Goal: Task Accomplishment & Management: Use online tool/utility

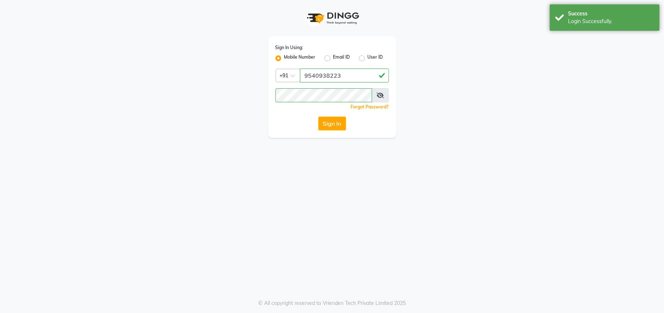
select select "service"
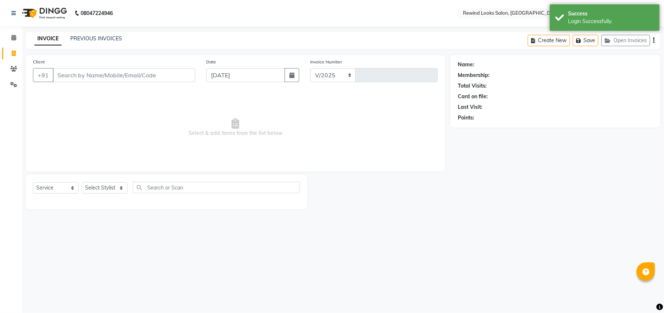
select select "4640"
type input "9230"
click at [63, 72] on input "Client" at bounding box center [124, 75] width 142 height 14
type input "72"
select select "27076"
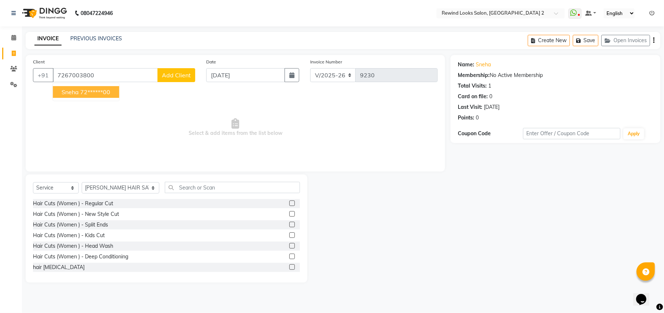
click at [78, 92] on span "sneha" at bounding box center [70, 91] width 17 height 7
click at [78, 92] on span "Select & add items from the list below" at bounding box center [235, 127] width 405 height 73
type input "72******00"
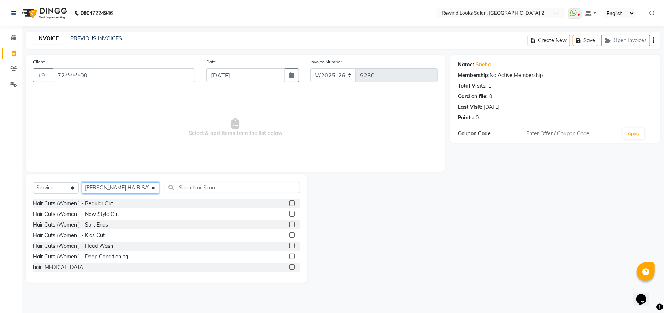
click at [95, 185] on select "Select Stylist aayat ADMIN Alfad hair Casa [PERSON_NAME] ([DEMOGRAPHIC_DATA] HA…" at bounding box center [121, 187] width 78 height 11
select select "47351"
click at [205, 186] on input "text" at bounding box center [232, 187] width 135 height 11
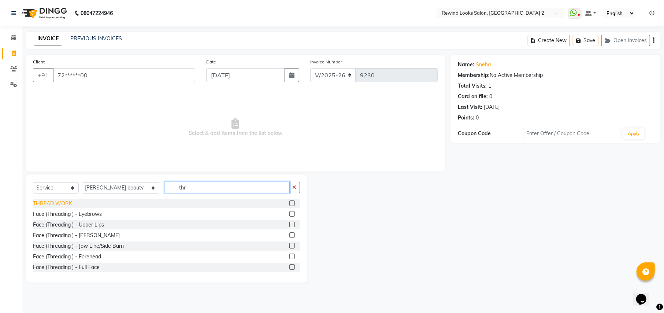
type input "thr"
click at [59, 206] on div "THREAD WORK" at bounding box center [52, 204] width 39 height 8
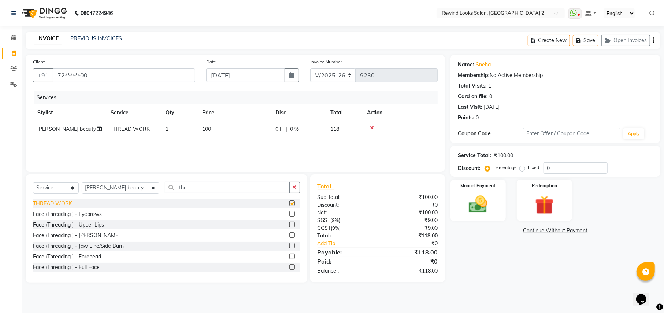
checkbox input "false"
click at [654, 40] on icon "button" at bounding box center [653, 40] width 1 height 0
select select "27076"
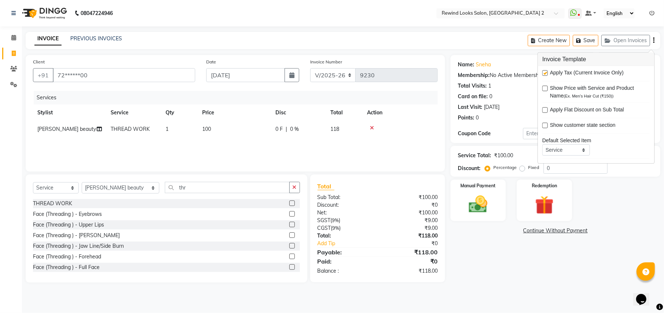
click at [543, 72] on label at bounding box center [544, 72] width 5 height 5
click at [543, 72] on input "checkbox" at bounding box center [544, 73] width 5 height 5
checkbox input "false"
click at [482, 200] on img at bounding box center [477, 204] width 31 height 22
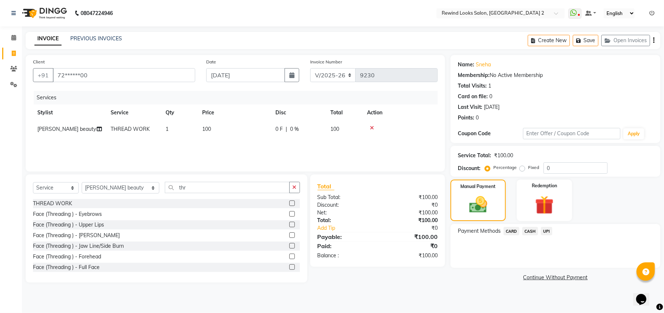
click at [547, 232] on span "UPI" at bounding box center [546, 231] width 11 height 8
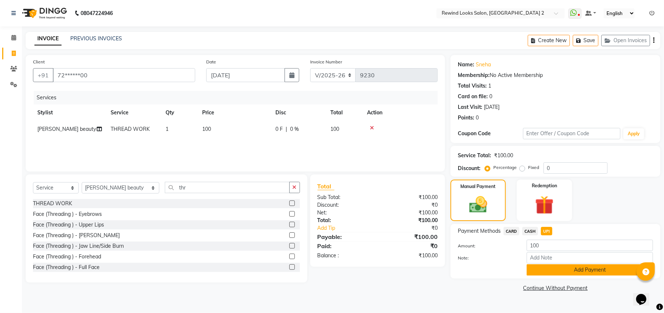
click at [567, 275] on button "Add Payment" at bounding box center [590, 269] width 126 height 11
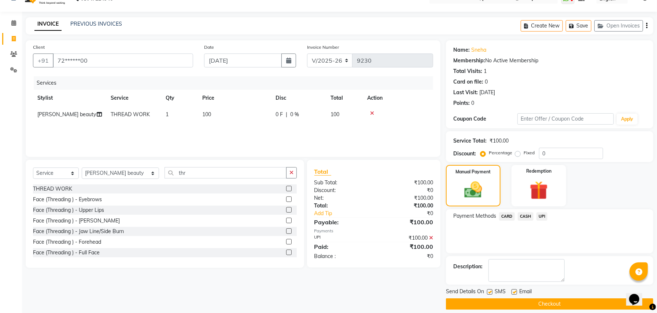
scroll to position [22, 0]
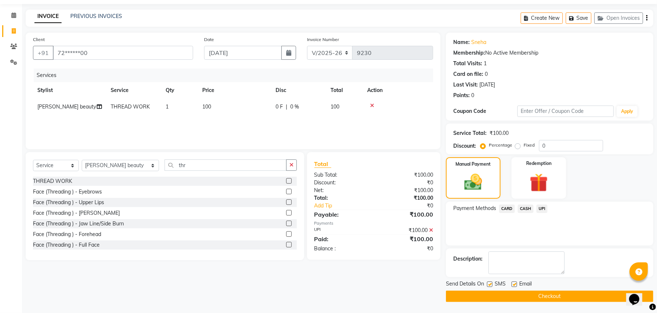
click at [544, 293] on button "Checkout" at bounding box center [549, 295] width 207 height 11
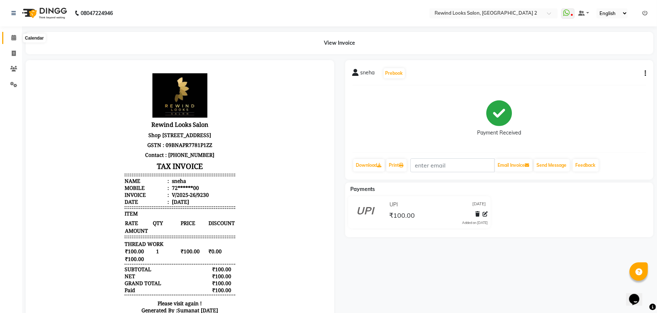
click at [13, 36] on icon at bounding box center [13, 37] width 5 height 5
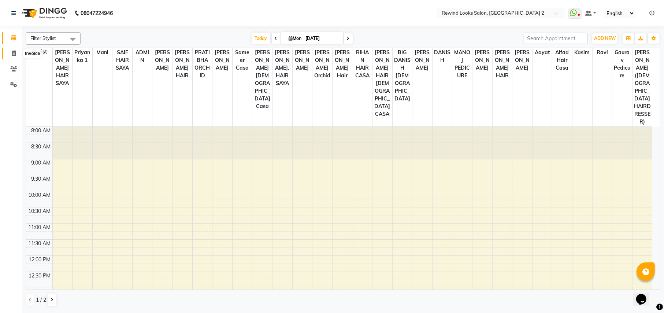
click at [14, 51] on icon at bounding box center [14, 53] width 4 height 5
select select "service"
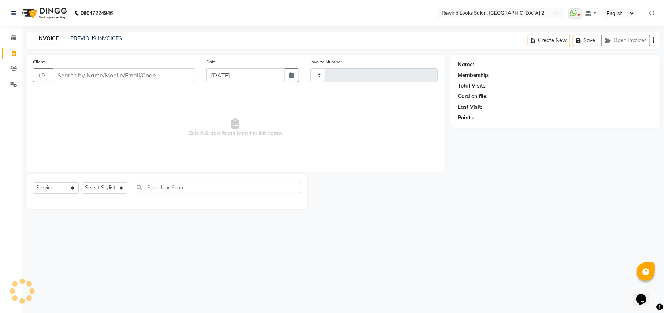
type input "9231"
select select "4640"
select select "27076"
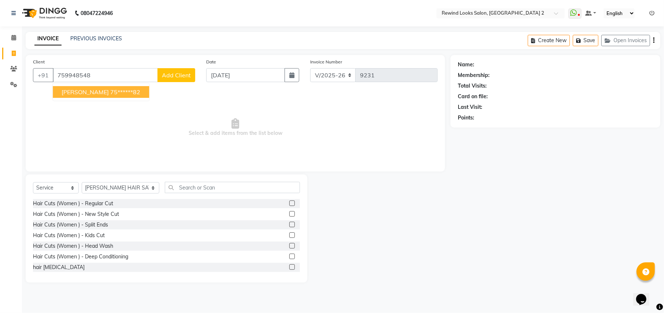
click at [110, 93] on ngb-highlight "75******82" at bounding box center [125, 91] width 30 height 7
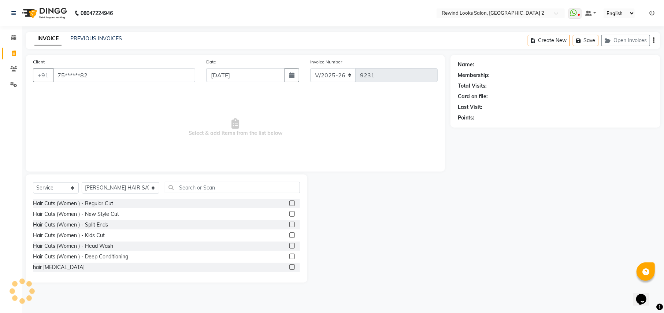
type input "75******82"
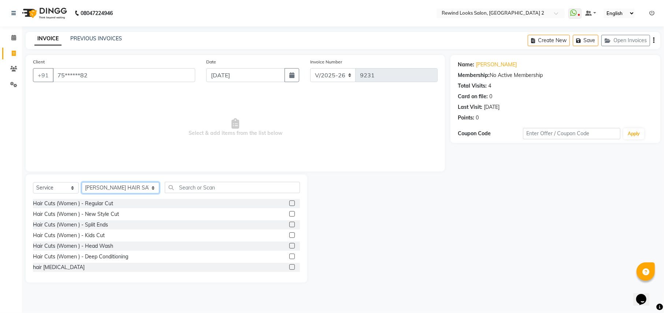
click at [112, 186] on select "Select Stylist aayat ADMIN Alfad hair Casa [PERSON_NAME] ([DEMOGRAPHIC_DATA] HA…" at bounding box center [121, 187] width 78 height 11
select select "76576"
click at [183, 190] on input "text" at bounding box center [232, 187] width 135 height 11
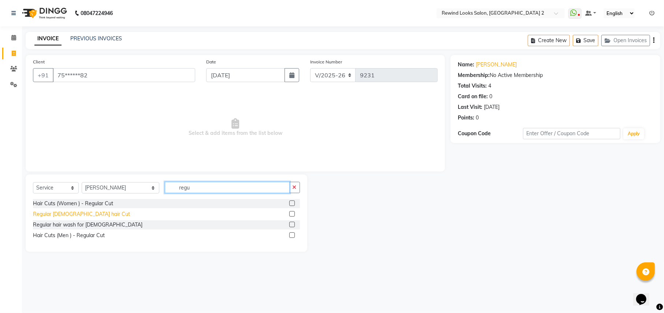
type input "regu"
click at [59, 214] on div "Regular [DEMOGRAPHIC_DATA] hair Cut" at bounding box center [81, 214] width 97 height 8
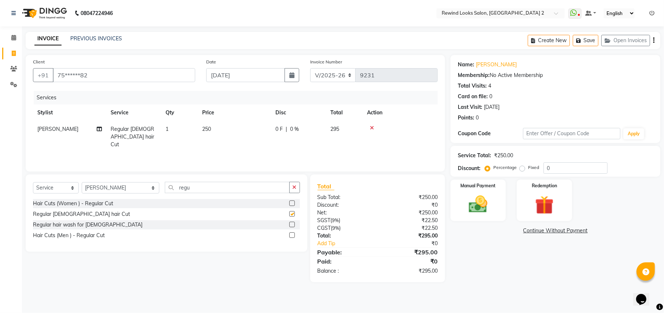
checkbox input "false"
click at [178, 187] on input "regu" at bounding box center [227, 187] width 124 height 11
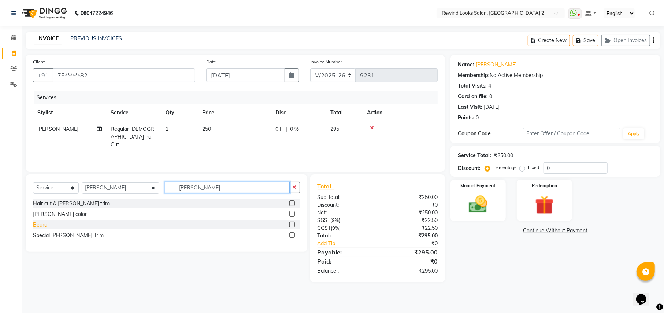
type input "[PERSON_NAME]"
click at [45, 226] on div "Beard" at bounding box center [40, 225] width 14 height 8
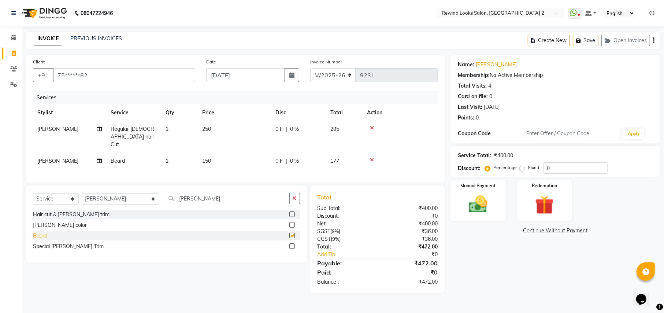
checkbox input "false"
click at [171, 196] on input "[PERSON_NAME]" at bounding box center [227, 198] width 124 height 11
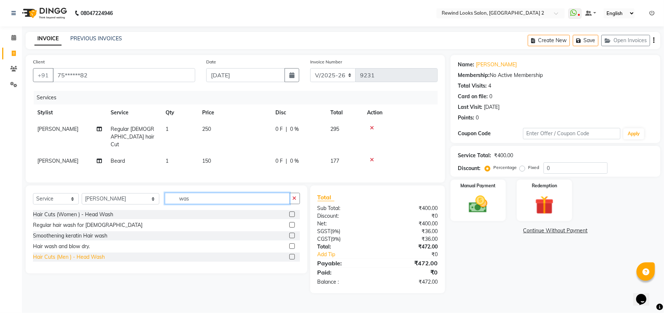
type input "was"
click at [78, 259] on div "Hair Cuts (Men ) - Head Wash" at bounding box center [69, 257] width 72 height 8
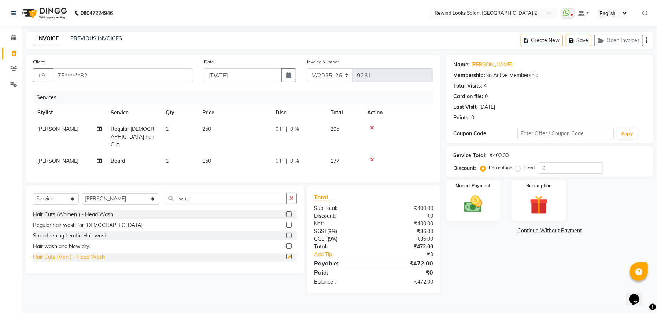
checkbox input "false"
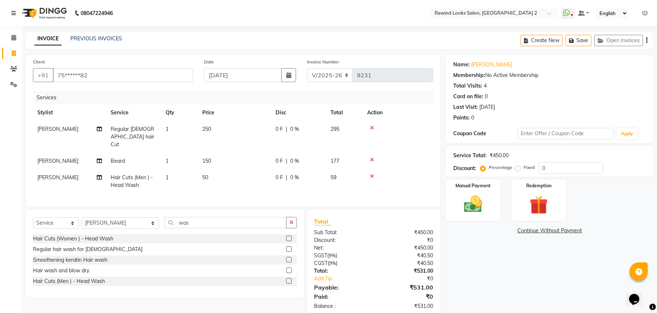
click at [646, 41] on icon "button" at bounding box center [646, 40] width 1 height 0
select select "27076"
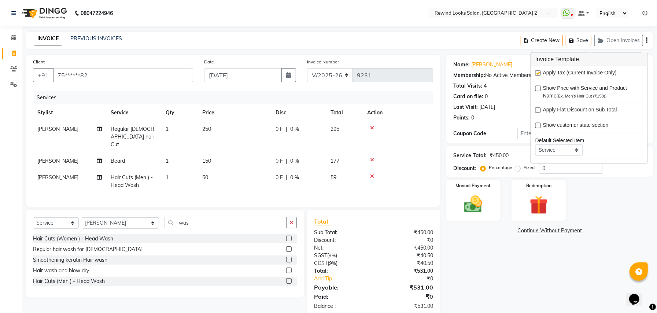
click at [538, 75] on label at bounding box center [537, 72] width 5 height 5
click at [538, 75] on input "checkbox" at bounding box center [537, 73] width 5 height 5
checkbox input "false"
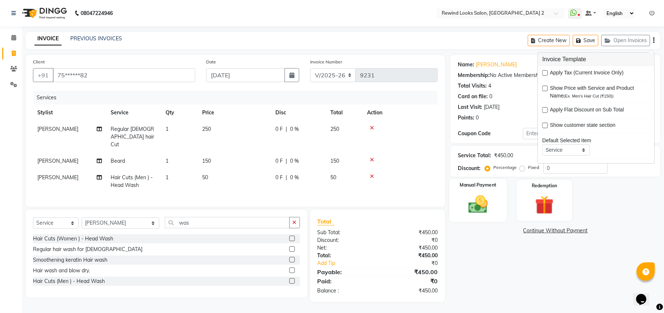
click at [477, 211] on img at bounding box center [477, 204] width 31 height 22
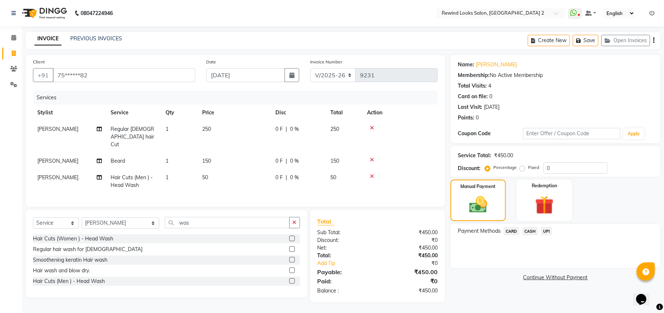
click at [547, 232] on span "UPI" at bounding box center [546, 231] width 11 height 8
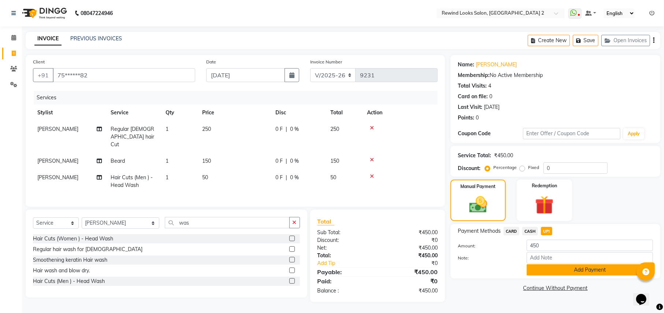
click at [545, 267] on button "Add Payment" at bounding box center [590, 269] width 126 height 11
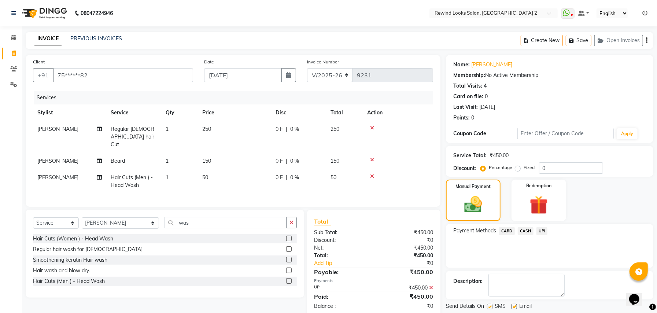
scroll to position [22, 0]
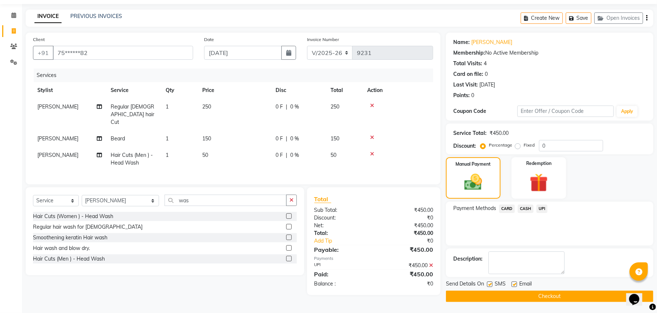
click at [581, 296] on button "Checkout" at bounding box center [549, 295] width 207 height 11
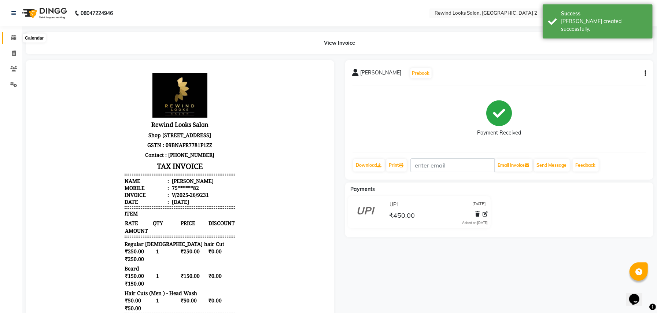
click at [14, 37] on icon at bounding box center [13, 37] width 5 height 5
